Goal: Information Seeking & Learning: Learn about a topic

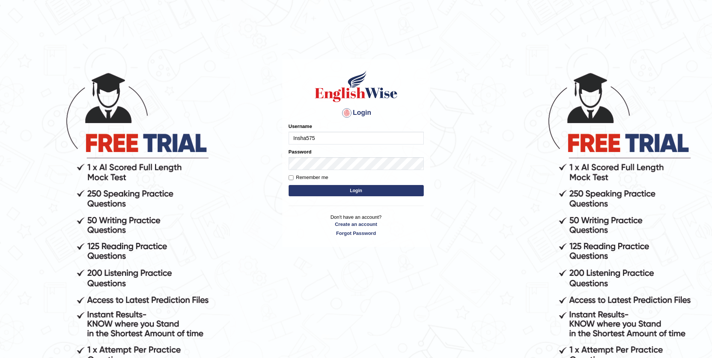
drag, startPoint x: 342, startPoint y: 137, endPoint x: 268, endPoint y: 131, distance: 74.2
click at [268, 131] on body "Login Please fix the following errors: Username Insha575 Password Remember me L…" at bounding box center [356, 215] width 712 height 358
type input "Insha575"
click at [354, 190] on button "Login" at bounding box center [356, 190] width 135 height 11
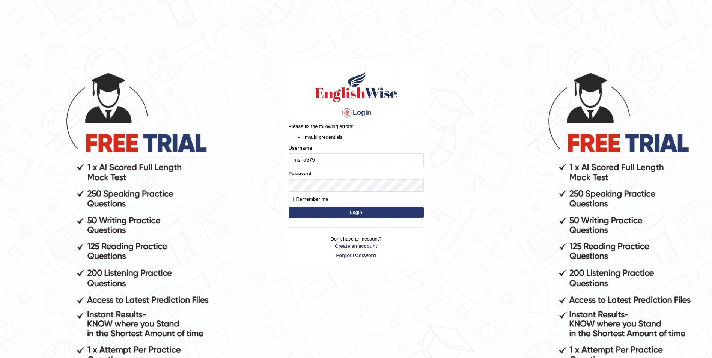
click at [306, 160] on input "Insha575" at bounding box center [356, 160] width 135 height 13
drag, startPoint x: 295, startPoint y: 164, endPoint x: 284, endPoint y: 164, distance: 11.6
click at [284, 164] on div "Login Please fix the following errors: Invalid credentials Username Inshaf575 P…" at bounding box center [356, 164] width 148 height 210
type input "Inshaf575"
click at [260, 189] on body "Login Please fix the following errors: Invalid credentials Username Inshaf575 P…" at bounding box center [356, 215] width 712 height 358
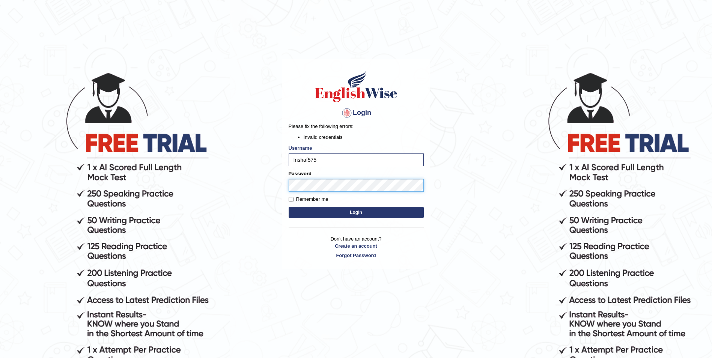
click at [289, 207] on button "Login" at bounding box center [356, 212] width 135 height 11
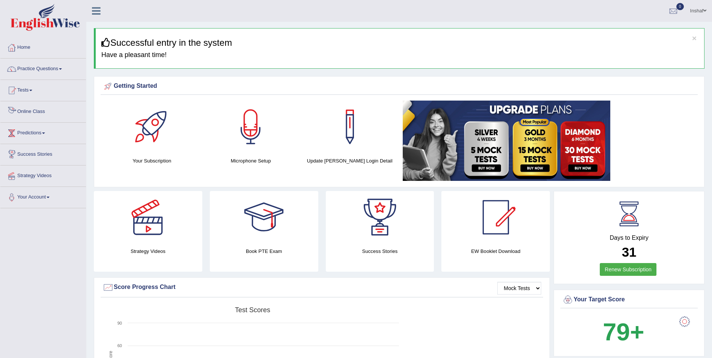
click at [20, 111] on link "Online Class" at bounding box center [43, 110] width 86 height 19
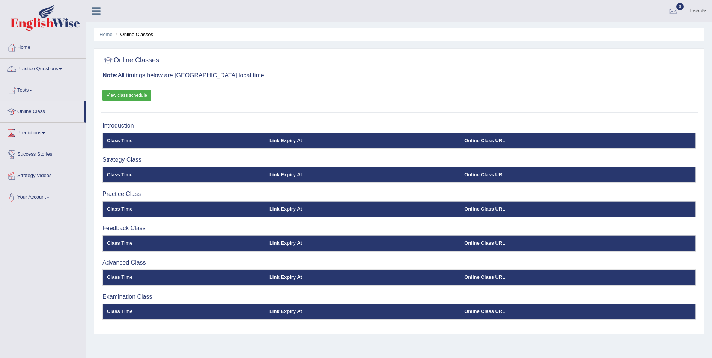
click at [47, 73] on link "Practice Questions" at bounding box center [43, 68] width 86 height 19
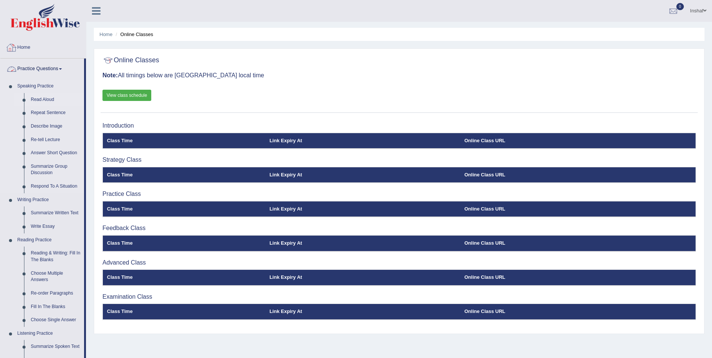
click at [45, 95] on link "Read Aloud" at bounding box center [55, 100] width 57 height 14
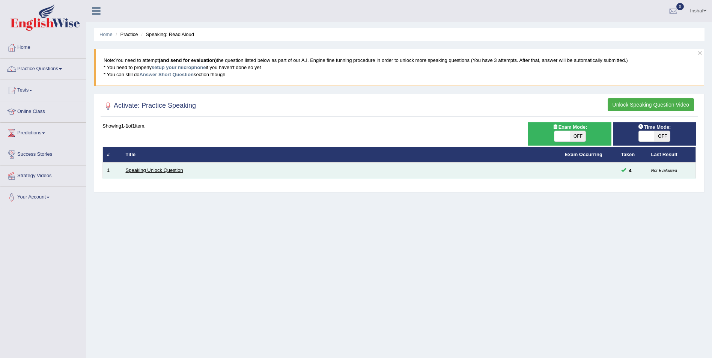
click at [152, 169] on link "Speaking Unlock Question" at bounding box center [154, 170] width 57 height 6
